Goal: Task Accomplishment & Management: Manage account settings

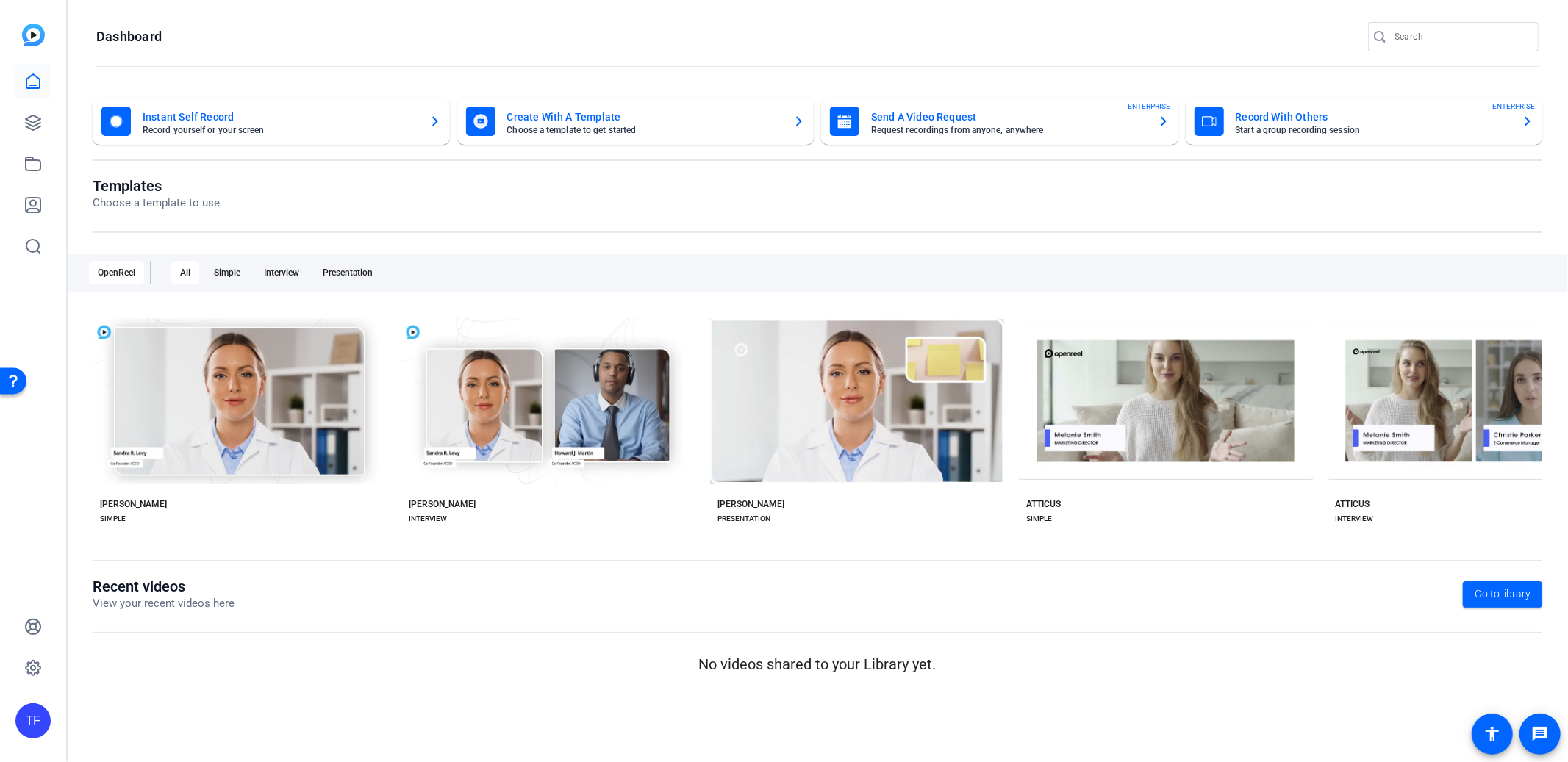
click at [25, 723] on div "TF" at bounding box center [33, 720] width 35 height 35
click at [167, 708] on mat-icon "logout" at bounding box center [176, 710] width 18 height 18
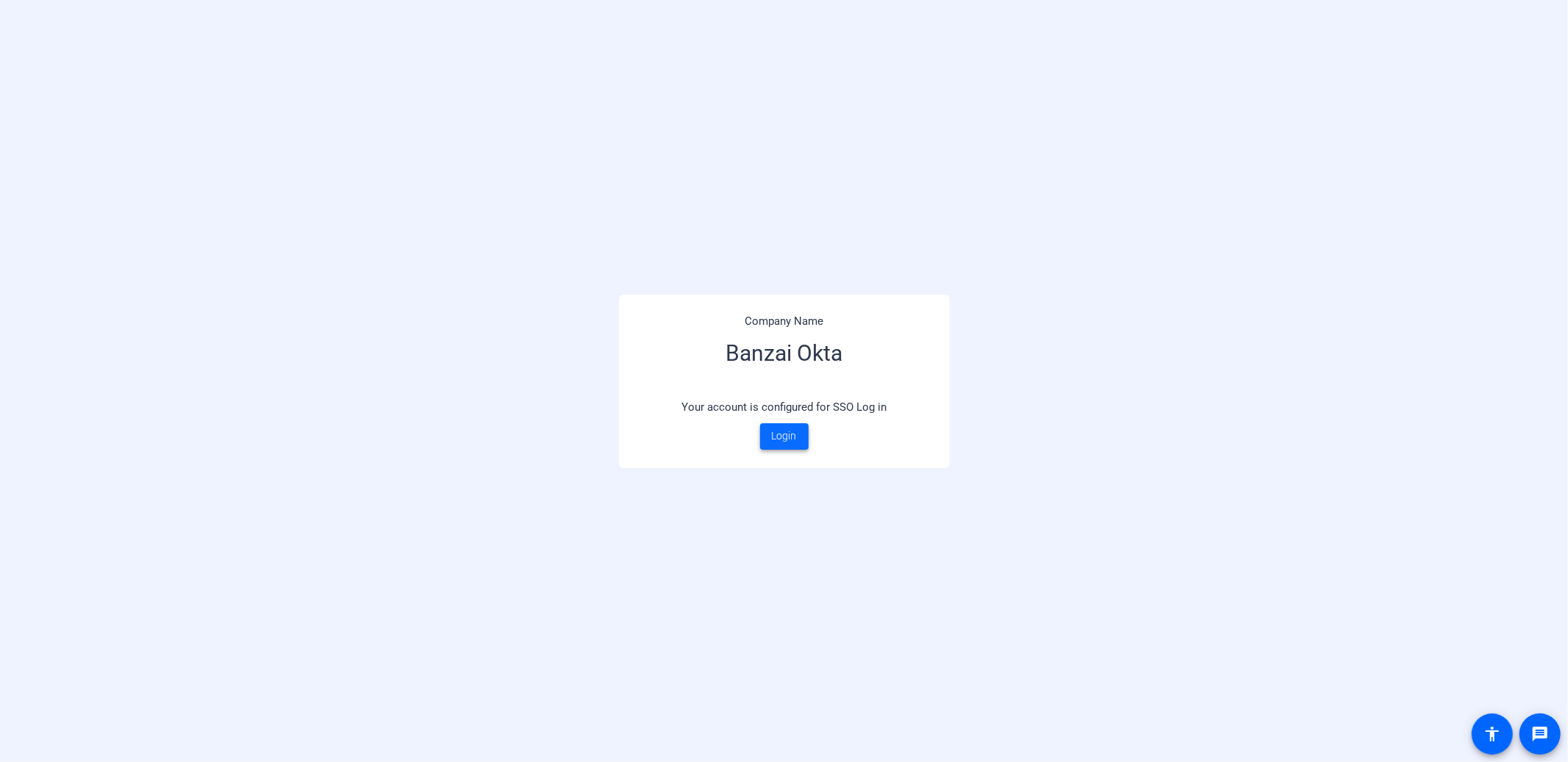
click at [772, 431] on span "Login" at bounding box center [784, 436] width 25 height 16
click at [801, 434] on span at bounding box center [784, 436] width 48 height 35
